Goal: Task Accomplishment & Management: Manage account settings

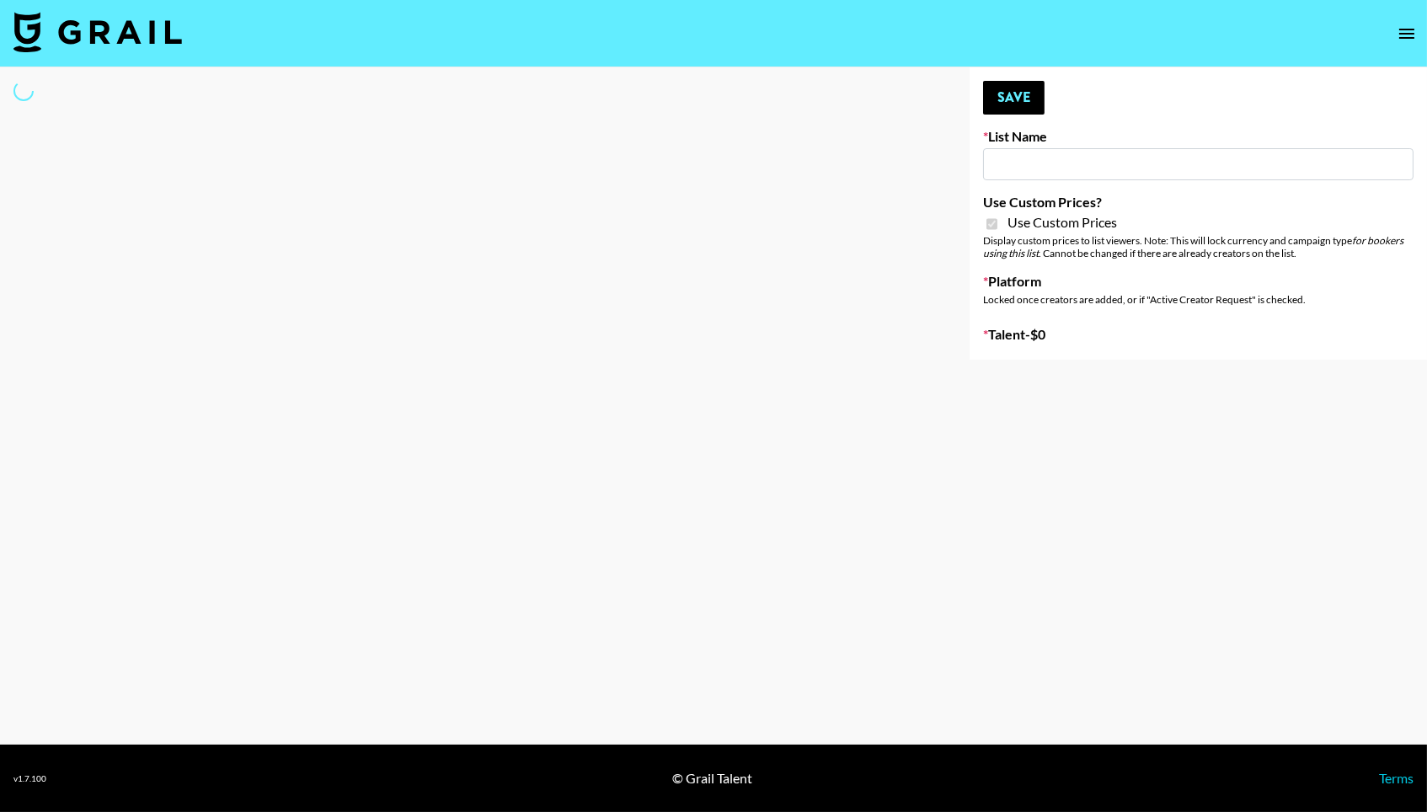
type input "Dietary Supp Brand"
checkbox input "true"
select select "Brand"
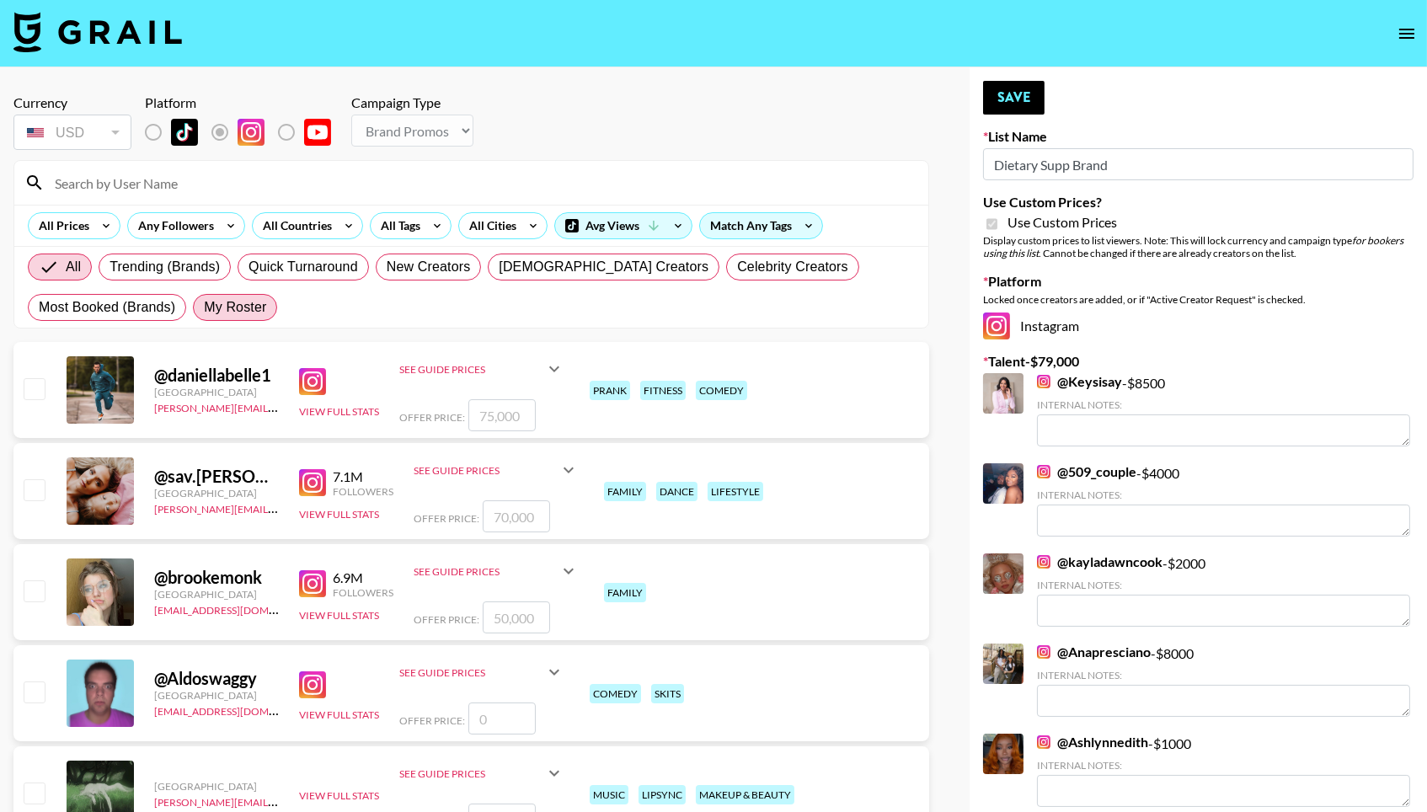
click at [221, 313] on span "My Roster" at bounding box center [235, 307] width 62 height 20
click at [204, 307] on input "My Roster" at bounding box center [204, 307] width 0 height 0
radio input "true"
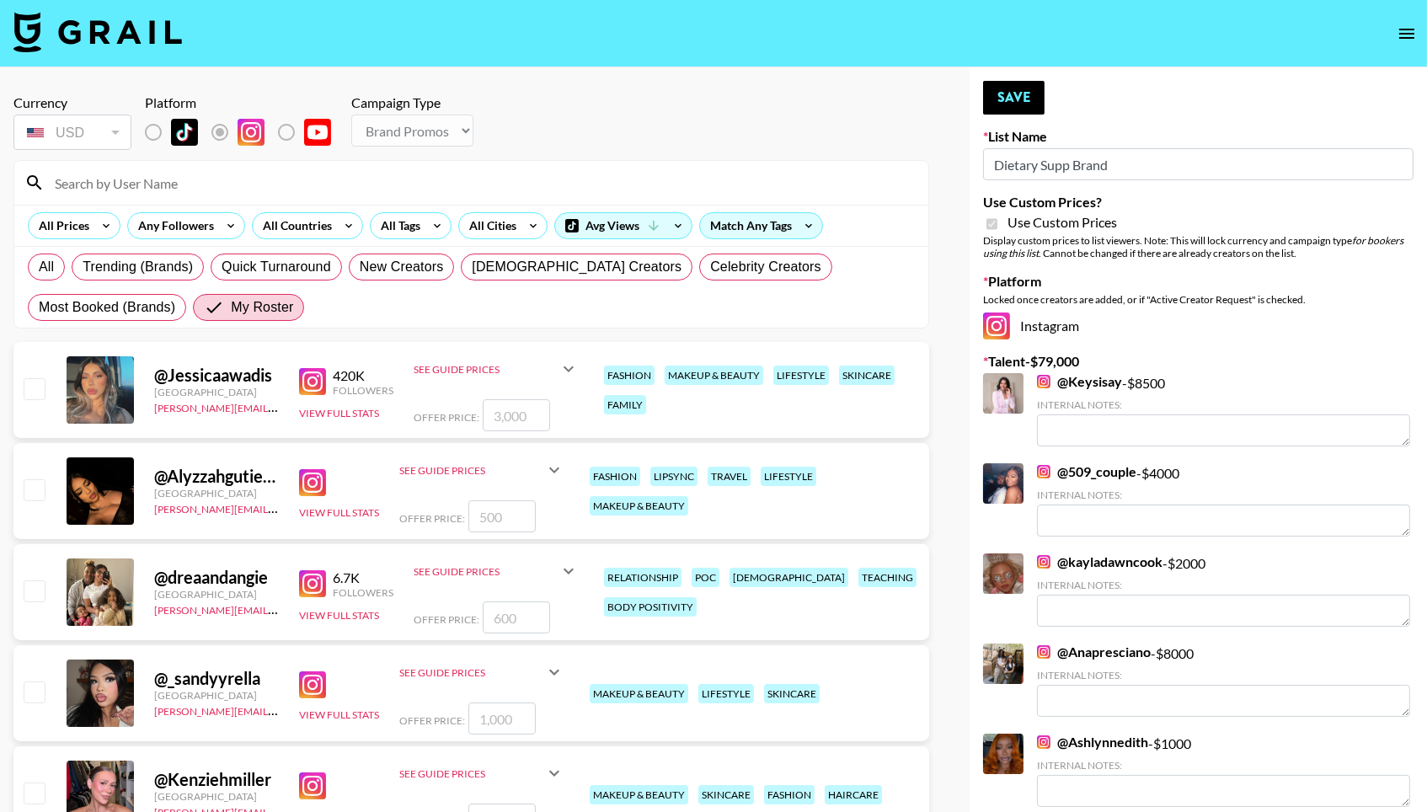
click at [35, 593] on input "checkbox" at bounding box center [34, 590] width 20 height 20
checkbox input "true"
type input "600"
click at [16, 387] on div "@ Jessicaawadis United States norlyn.hooriani@grail-talent.com 420K Followers V…" at bounding box center [471, 390] width 916 height 96
click at [27, 387] on input "checkbox" at bounding box center [34, 388] width 20 height 20
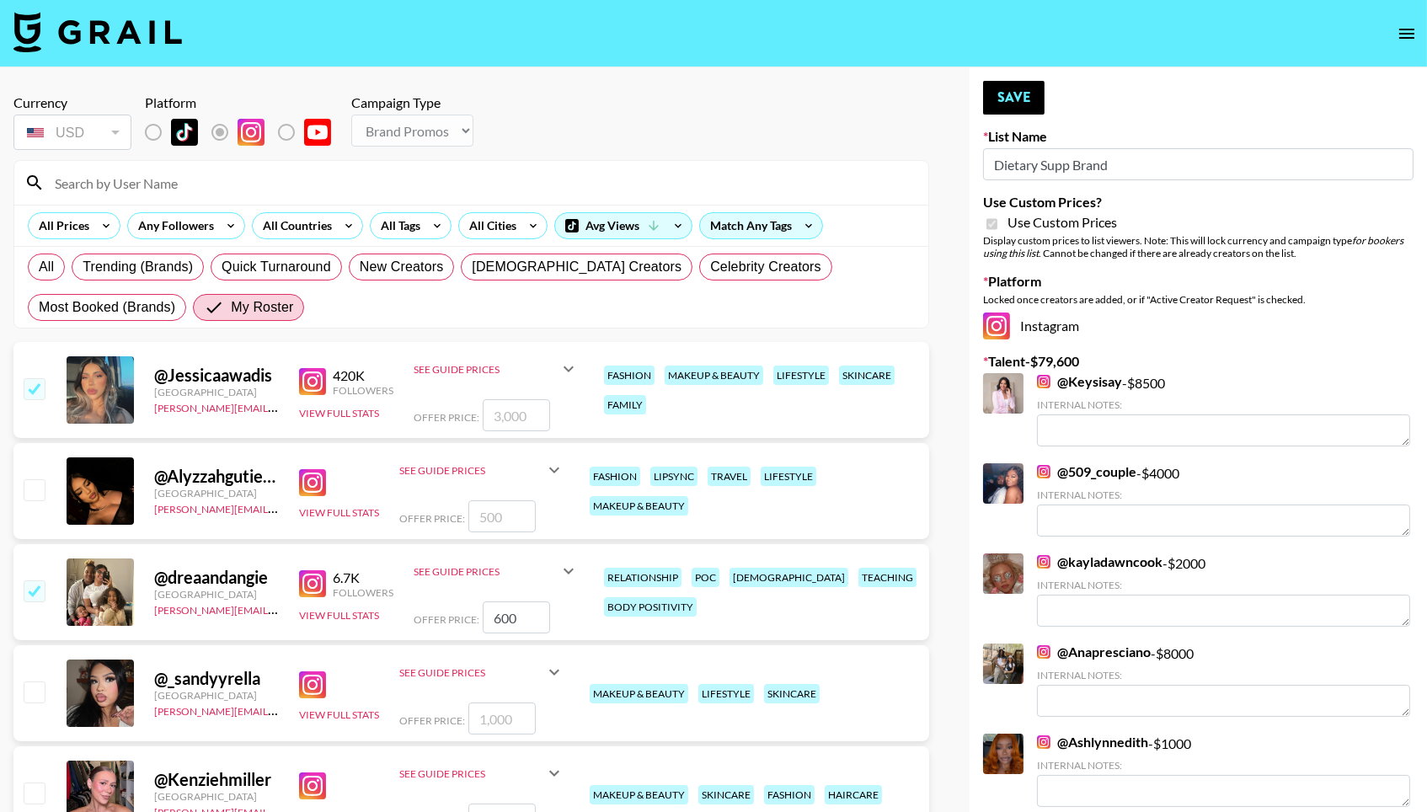
checkbox input "true"
type input "3000"
click at [508, 627] on input "600" at bounding box center [516, 617] width 67 height 32
type input "6"
checkbox input "false"
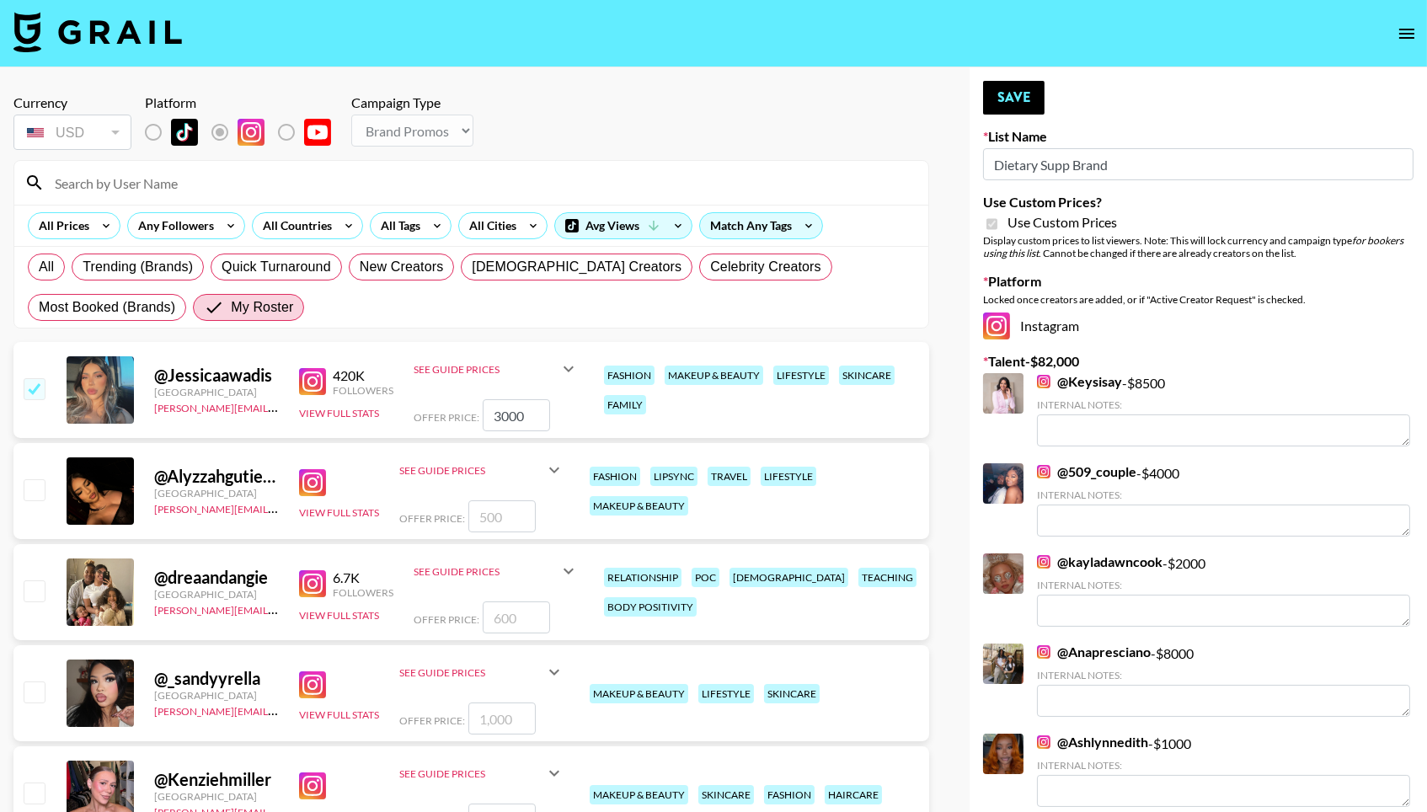
checkbox input "true"
type input "1500"
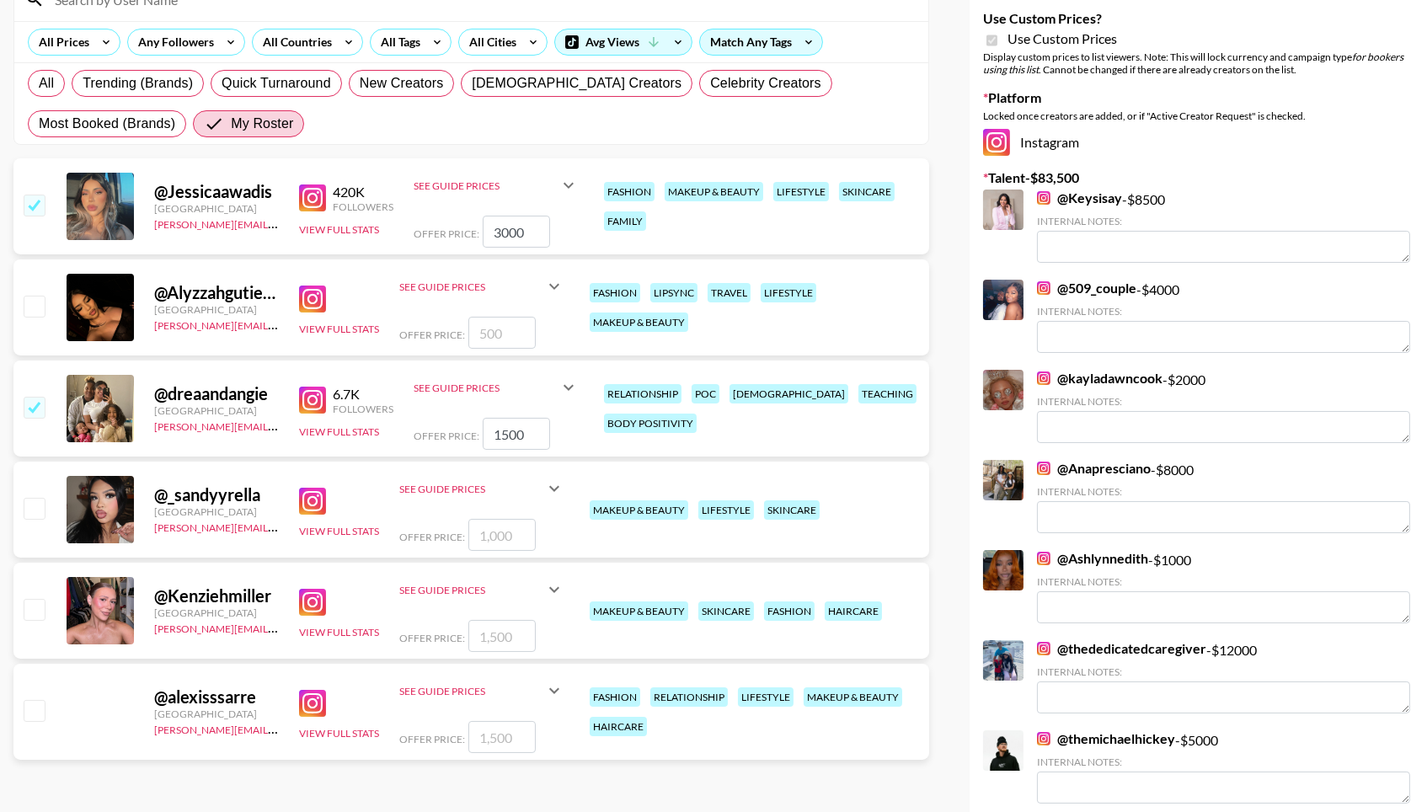
scroll to position [208, 0]
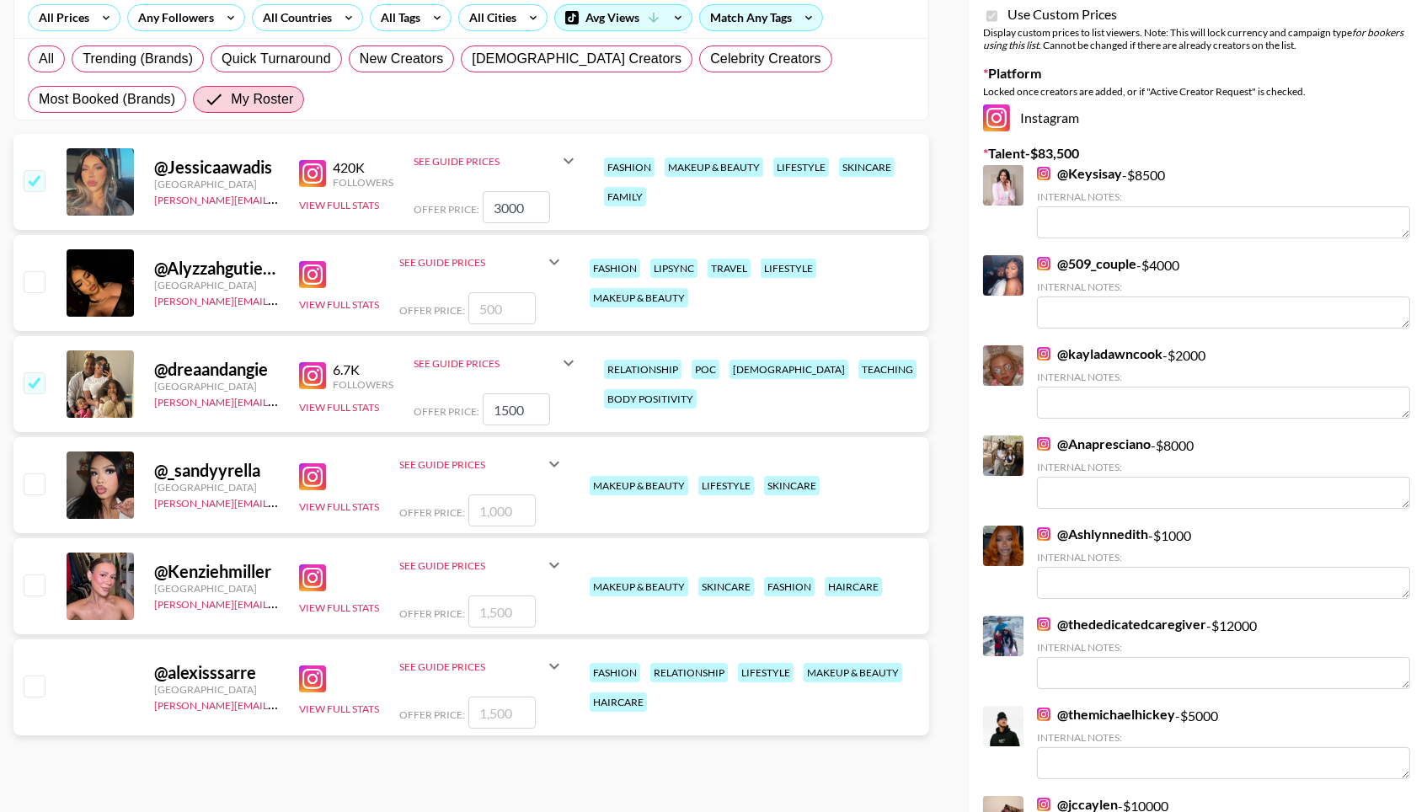
click at [40, 585] on input "checkbox" at bounding box center [34, 584] width 20 height 20
checkbox input "true"
type input "1500"
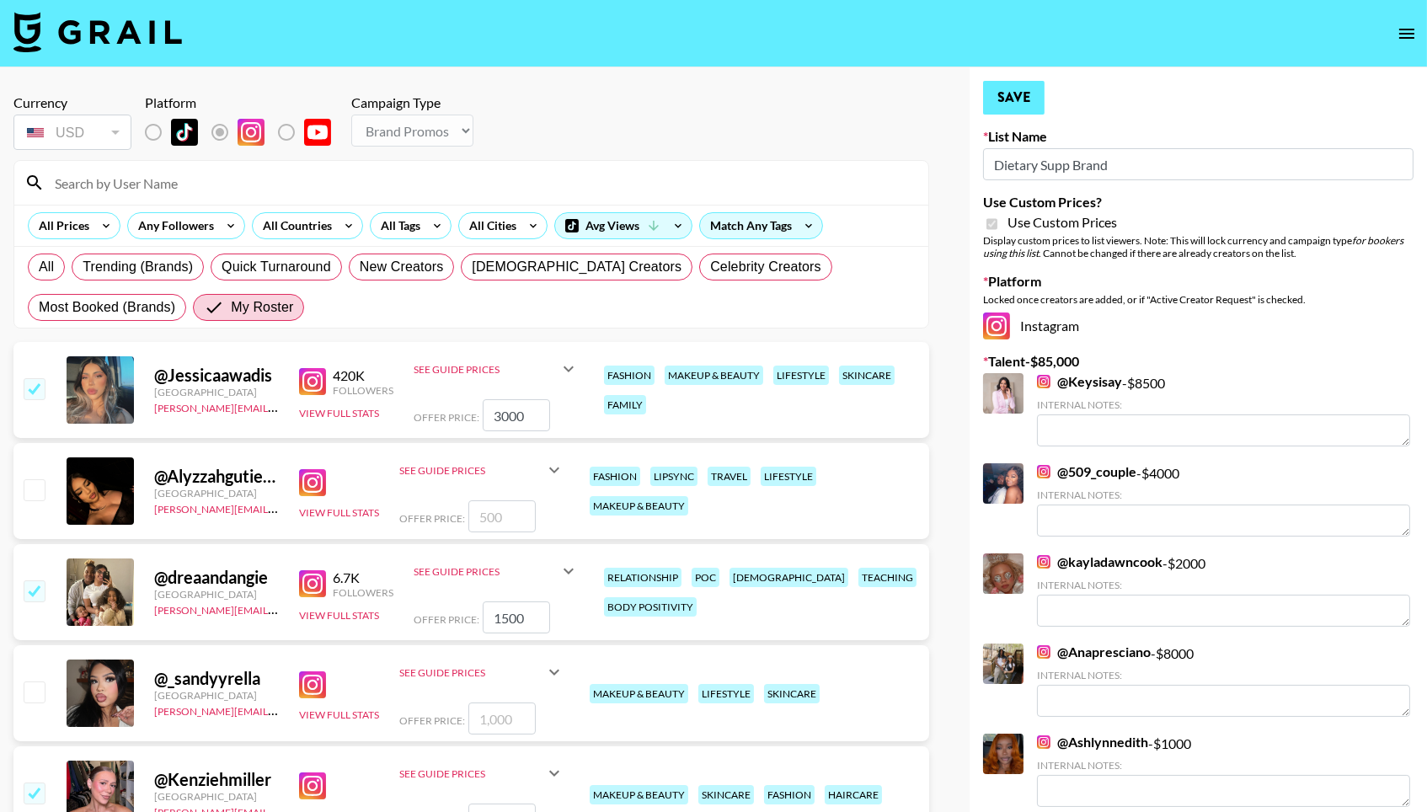
scroll to position [0, 0]
click at [1009, 98] on button "Save" at bounding box center [1013, 98] width 61 height 34
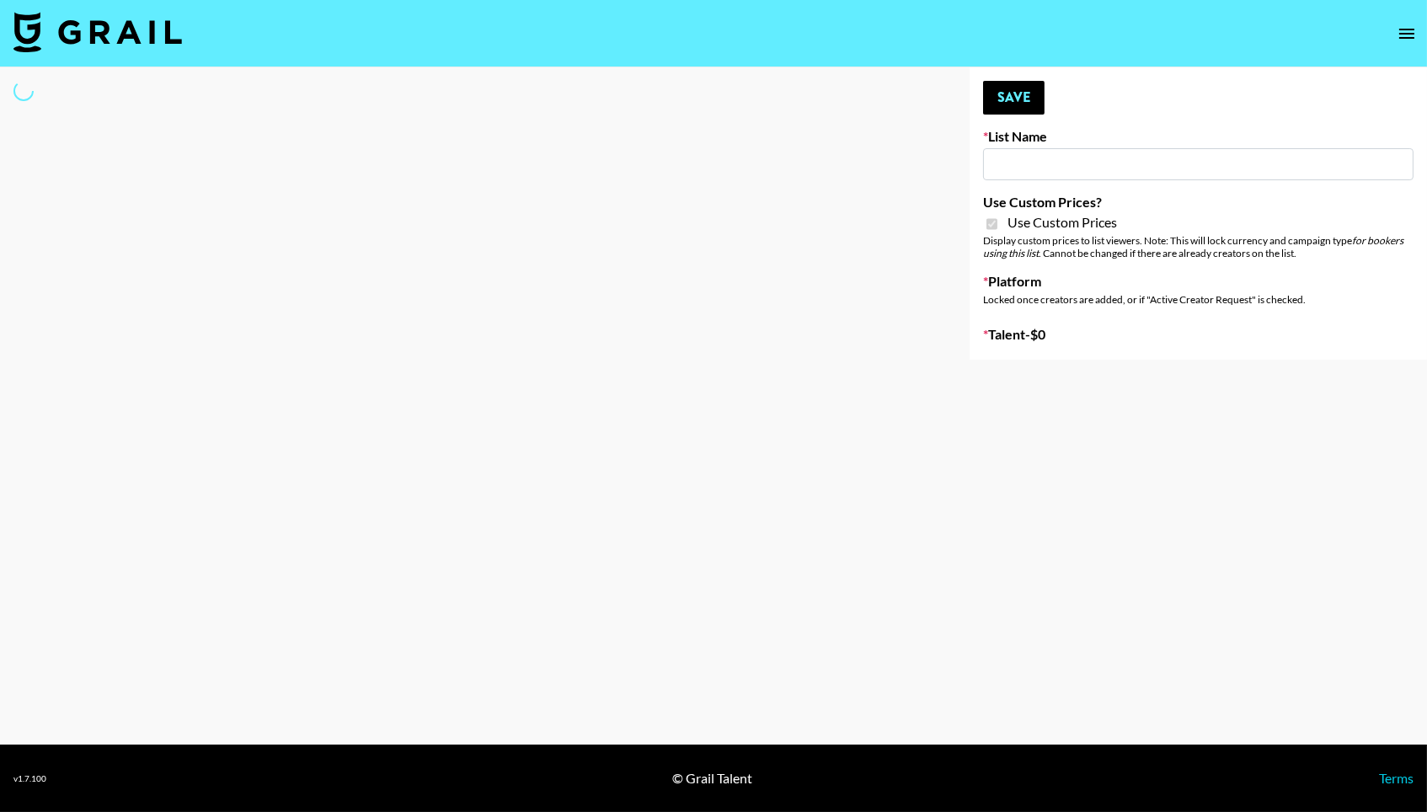
type input "Kids / Toy Accounts"
checkbox input "true"
select select "Brand"
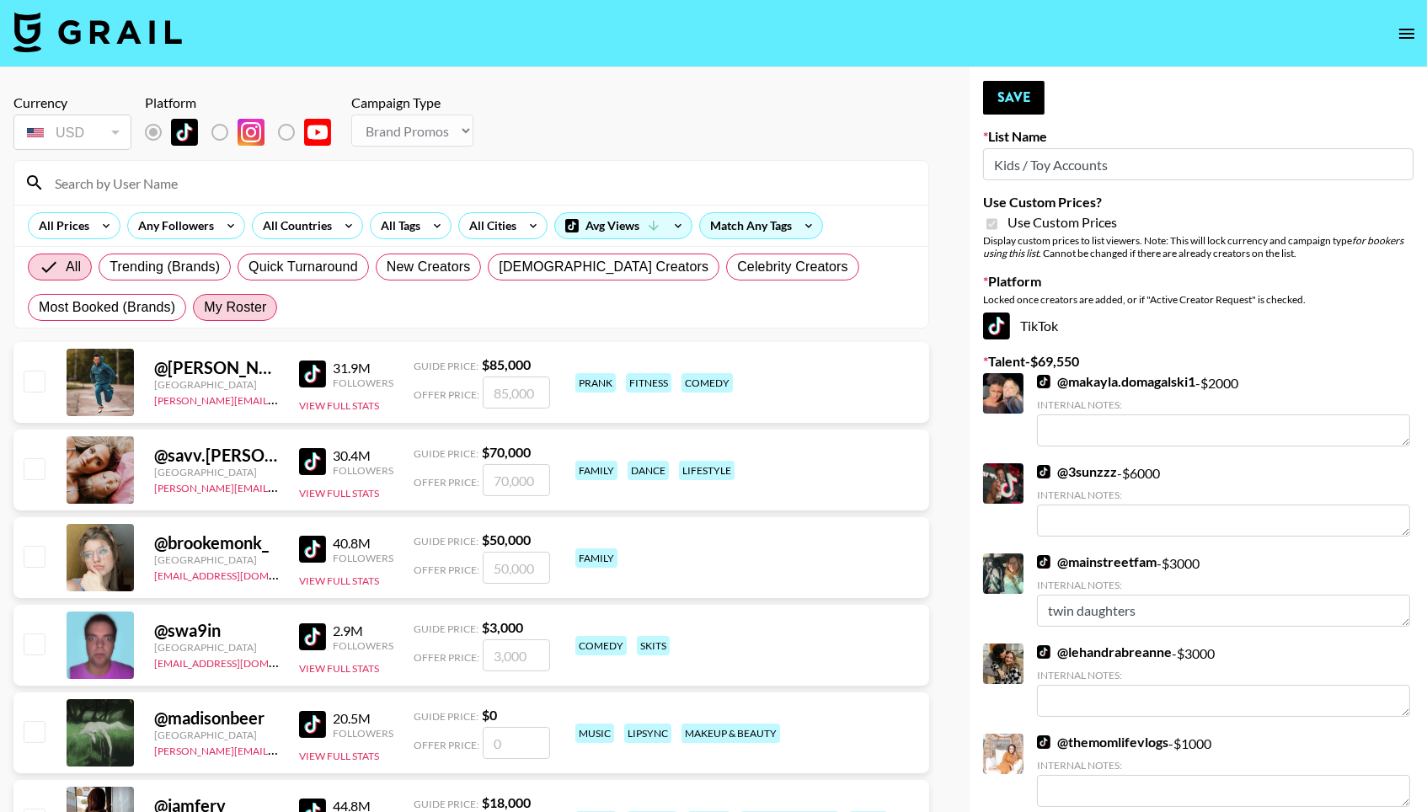
click at [243, 316] on span "My Roster" at bounding box center [235, 307] width 62 height 20
click at [204, 307] on input "My Roster" at bounding box center [204, 307] width 0 height 0
radio input "true"
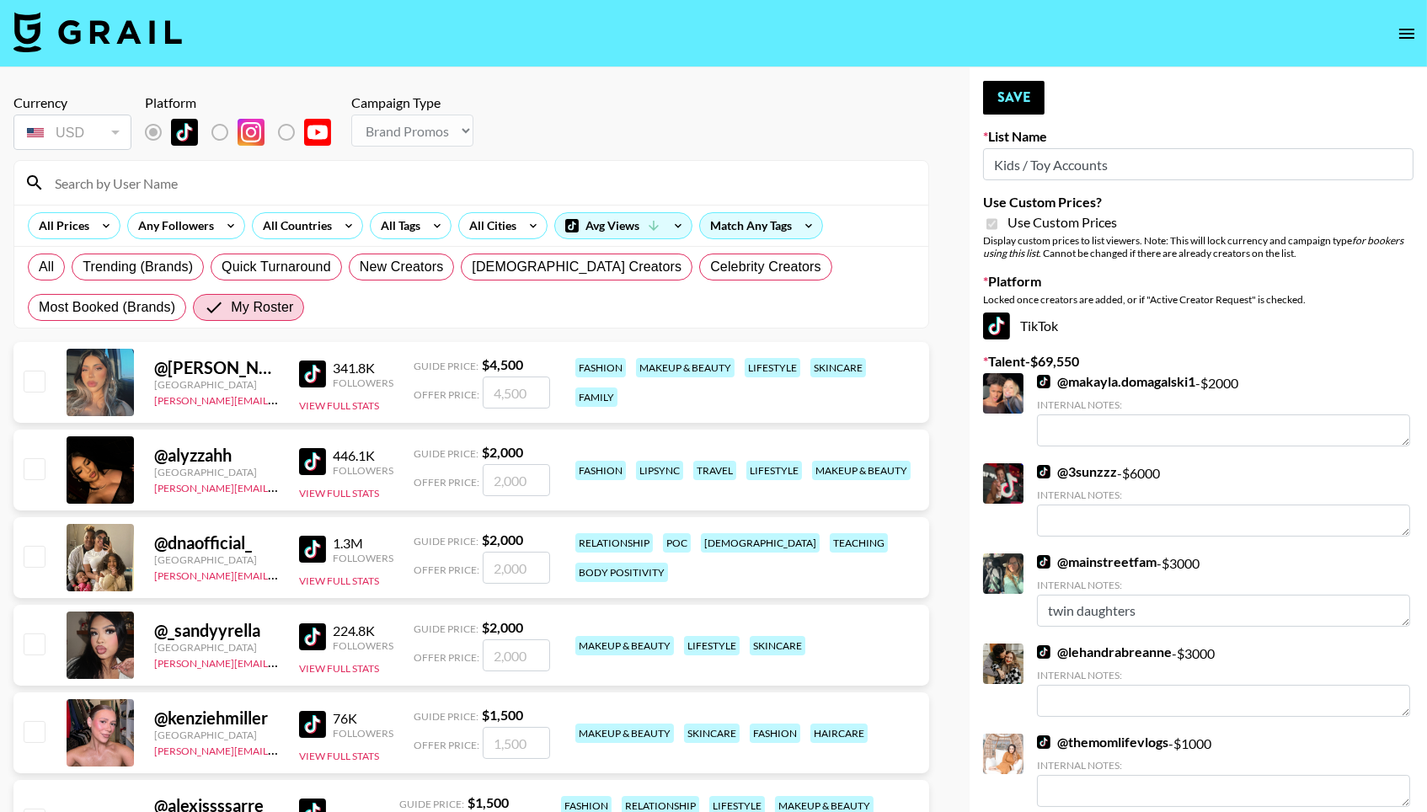
click at [20, 548] on div at bounding box center [33, 557] width 26 height 29
click at [32, 559] on input "checkbox" at bounding box center [34, 556] width 20 height 20
checkbox input "true"
type input "2000"
click at [1002, 114] on button "Save" at bounding box center [1013, 98] width 61 height 34
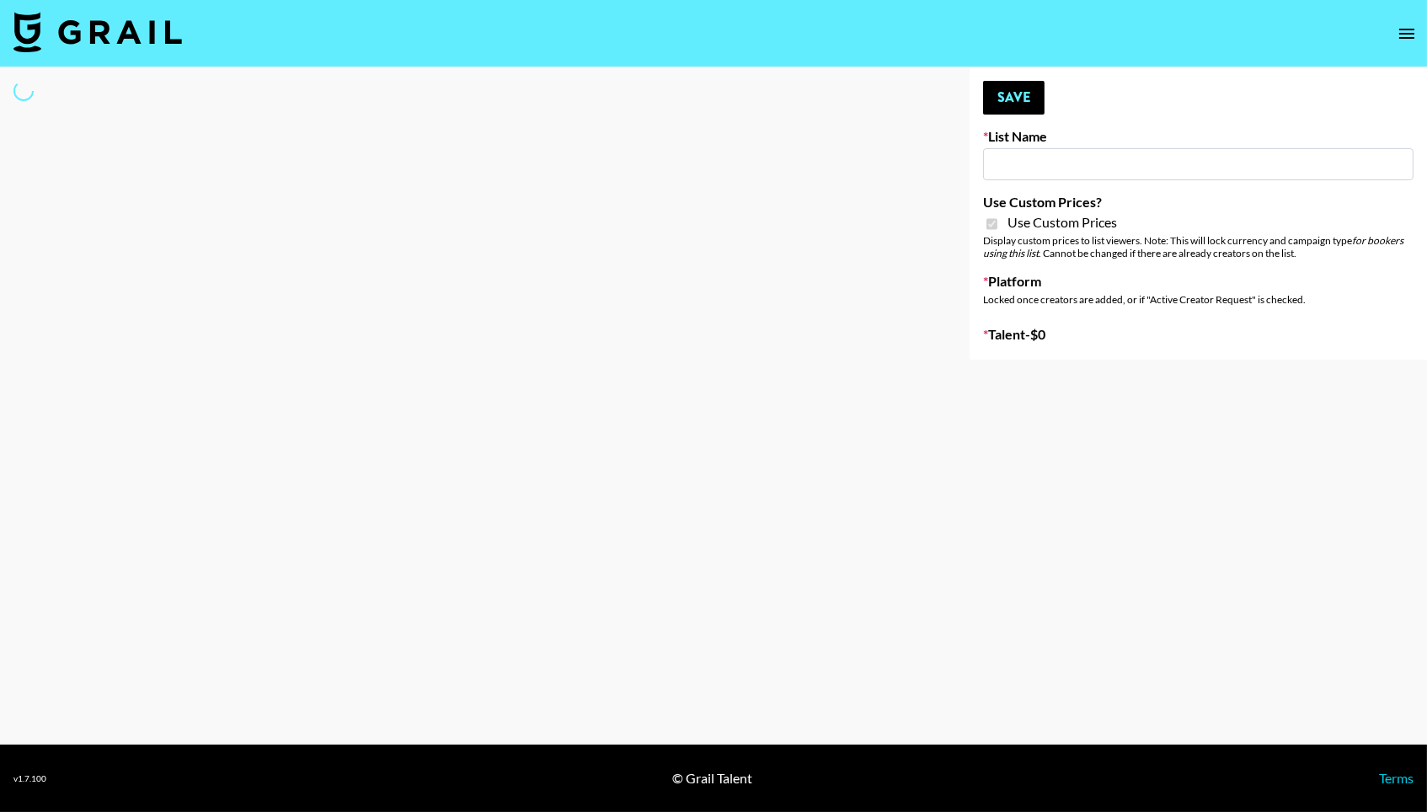
type input "Wavytalk ([DATE])"
checkbox input "true"
select select "Brand"
